Goal: Information Seeking & Learning: Stay updated

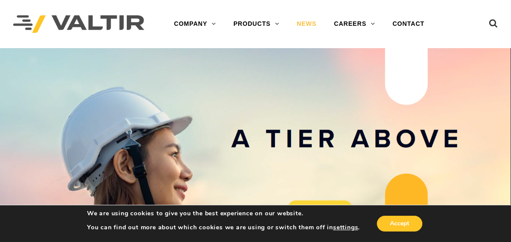
click at [306, 20] on link "NEWS" at bounding box center [306, 23] width 37 height 17
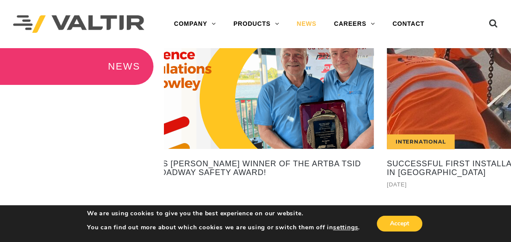
drag, startPoint x: 186, startPoint y: 109, endPoint x: 443, endPoint y: 132, distance: 257.5
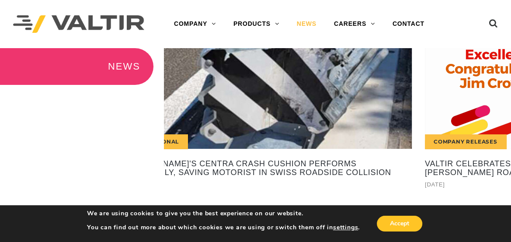
drag, startPoint x: 279, startPoint y: 119, endPoint x: 533, endPoint y: 132, distance: 254.7
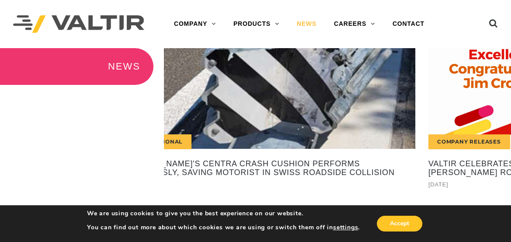
drag, startPoint x: 250, startPoint y: 102, endPoint x: 484, endPoint y: 110, distance: 233.5
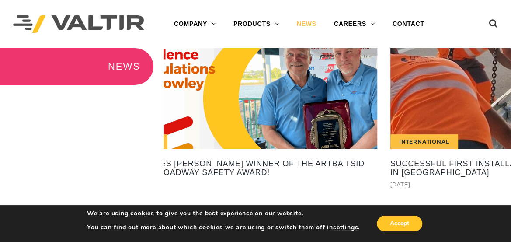
drag, startPoint x: 259, startPoint y: 104, endPoint x: 498, endPoint y: 99, distance: 239.1
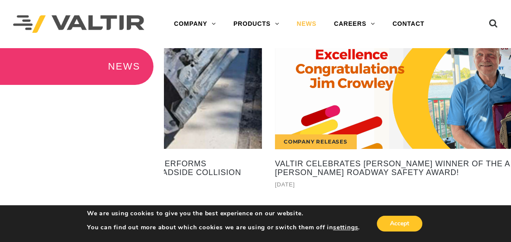
drag, startPoint x: 303, startPoint y: 97, endPoint x: 479, endPoint y: 105, distance: 176.3
click at [478, 105] on div "Company Releases" at bounding box center [420, 98] width 291 height 101
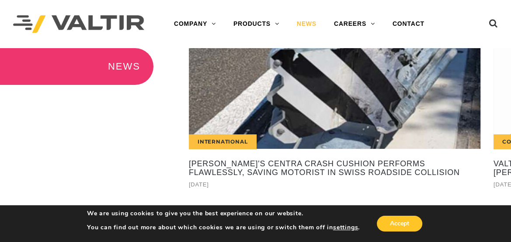
drag, startPoint x: 314, startPoint y: 113, endPoint x: 513, endPoint y: 121, distance: 199.4
